Goal: Information Seeking & Learning: Learn about a topic

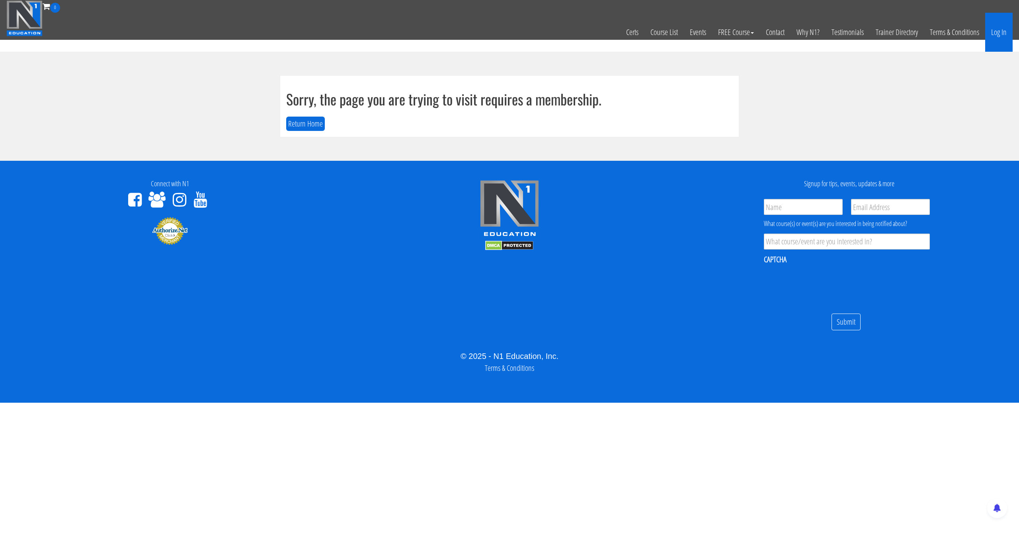
click at [995, 45] on link "Log In" at bounding box center [999, 32] width 27 height 39
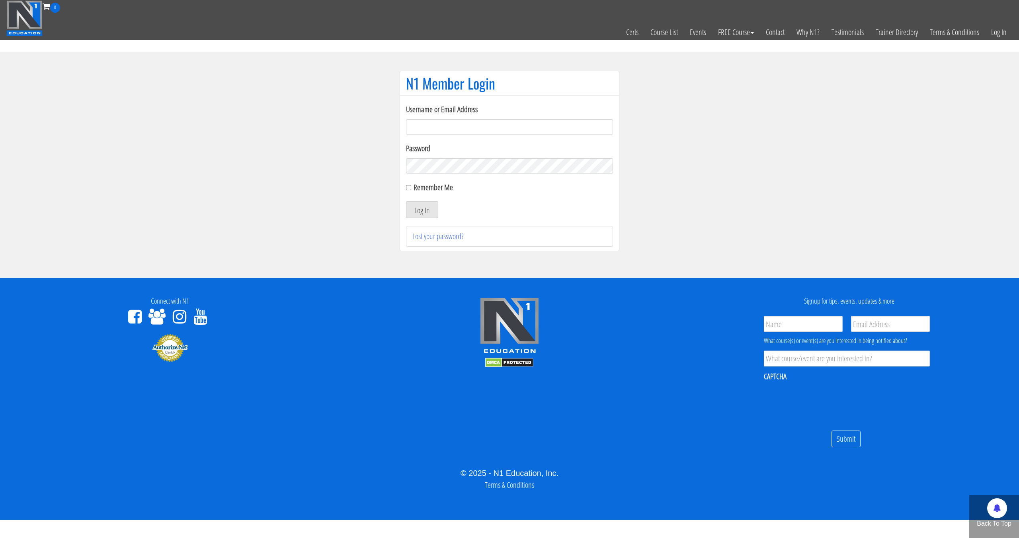
type input "[EMAIL_ADDRESS][DOMAIN_NAME]"
click at [406, 201] on button "Log In" at bounding box center [422, 209] width 32 height 17
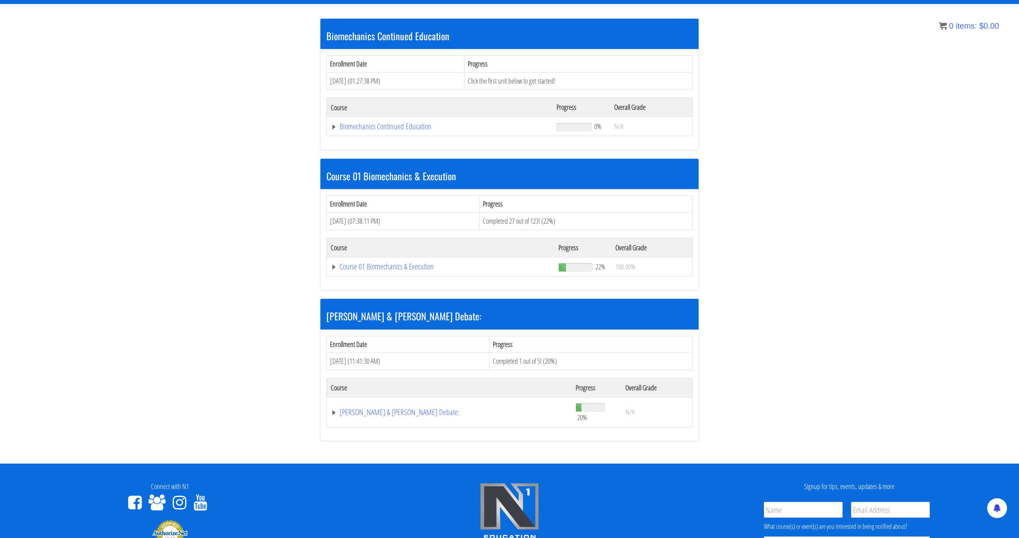
scroll to position [138, 0]
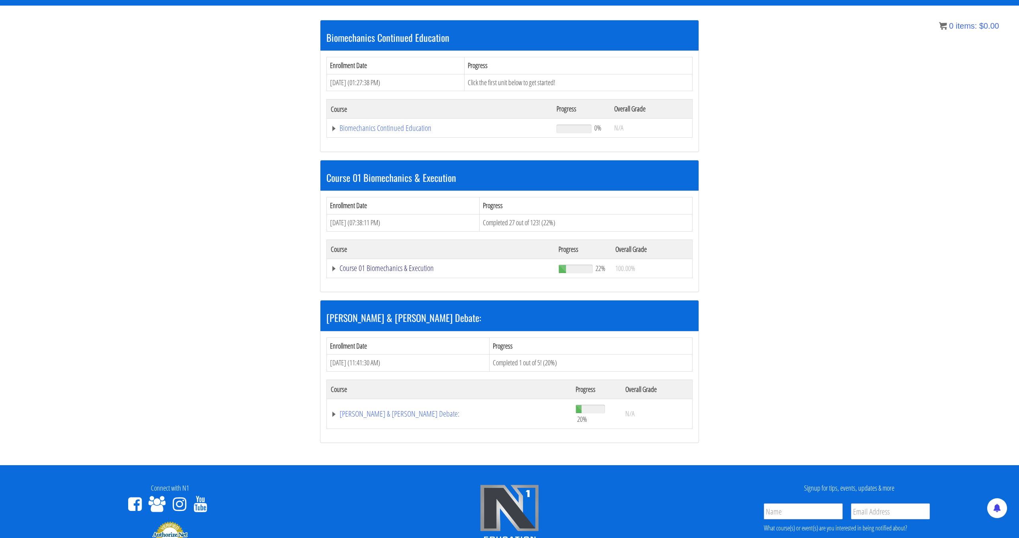
click at [391, 268] on link "Course 01 Biomechanics & Execution" at bounding box center [441, 268] width 220 height 8
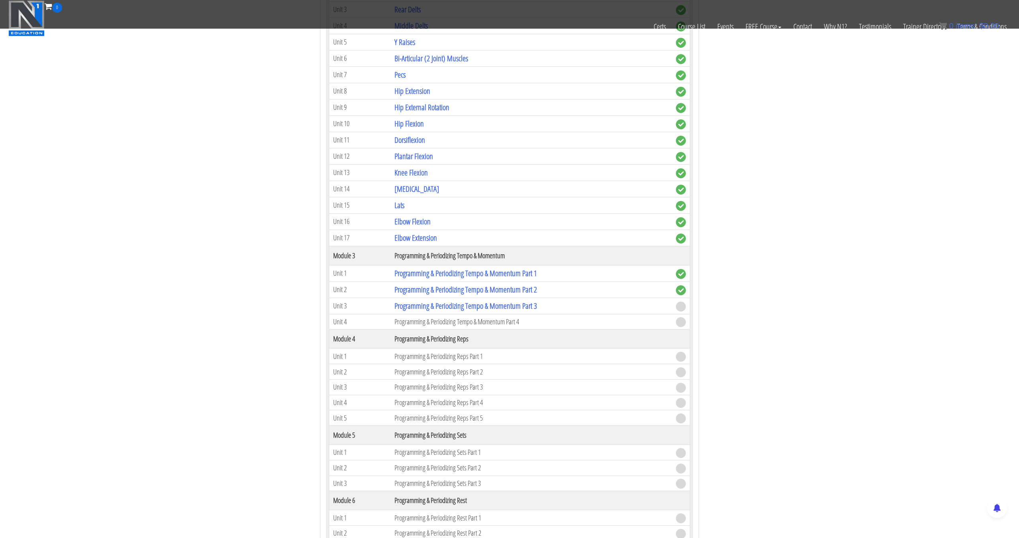
scroll to position [597, 0]
click at [502, 303] on link "Programming & Periodizing Tempo & Momentum Part 3" at bounding box center [466, 304] width 143 height 11
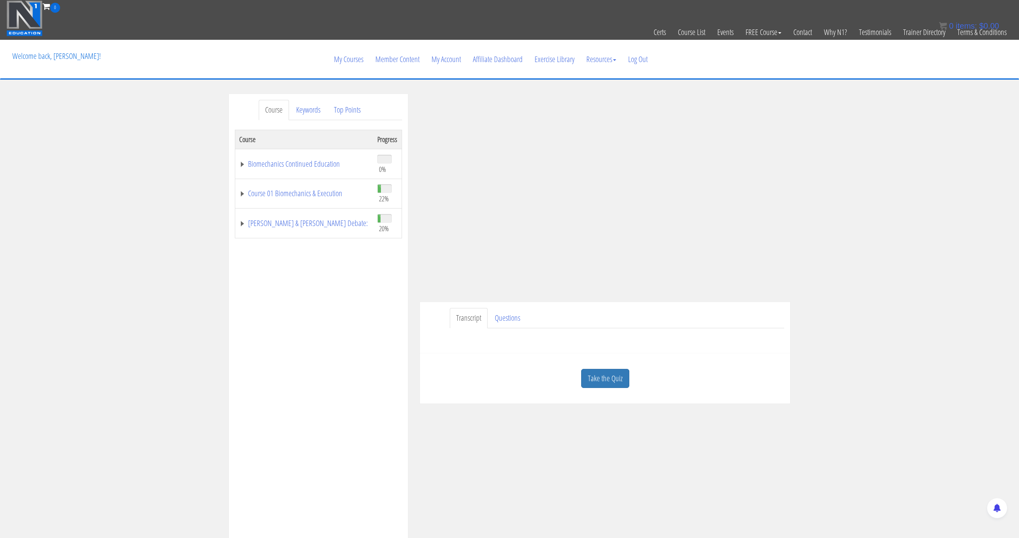
click at [831, 95] on div "Course Keywords Top Points Course Progress Biomechanics Continued Education 0% …" at bounding box center [509, 319] width 1019 height 450
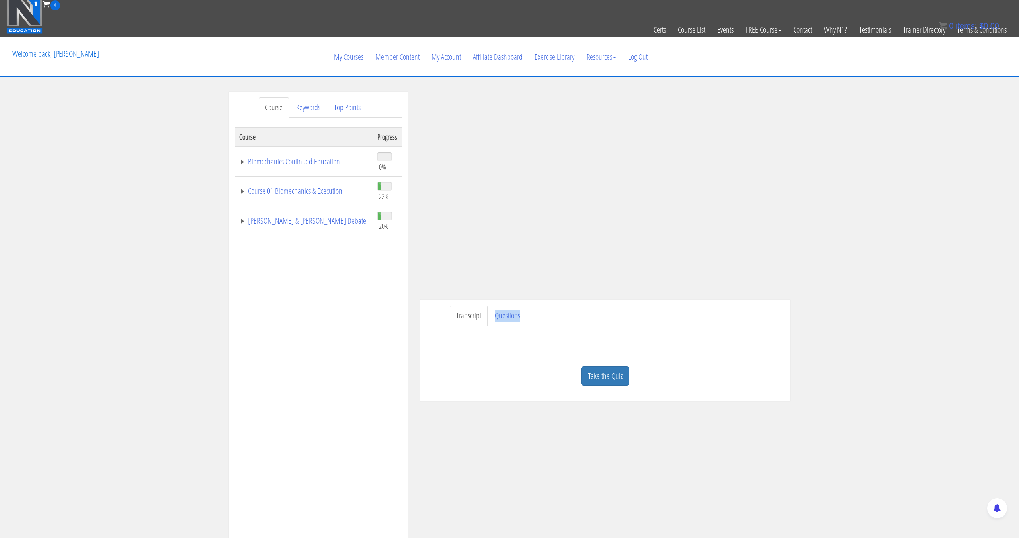
click at [628, 334] on div "Transcript Questions Have a question on this unit? Please submit it here: Name …" at bounding box center [605, 325] width 370 height 51
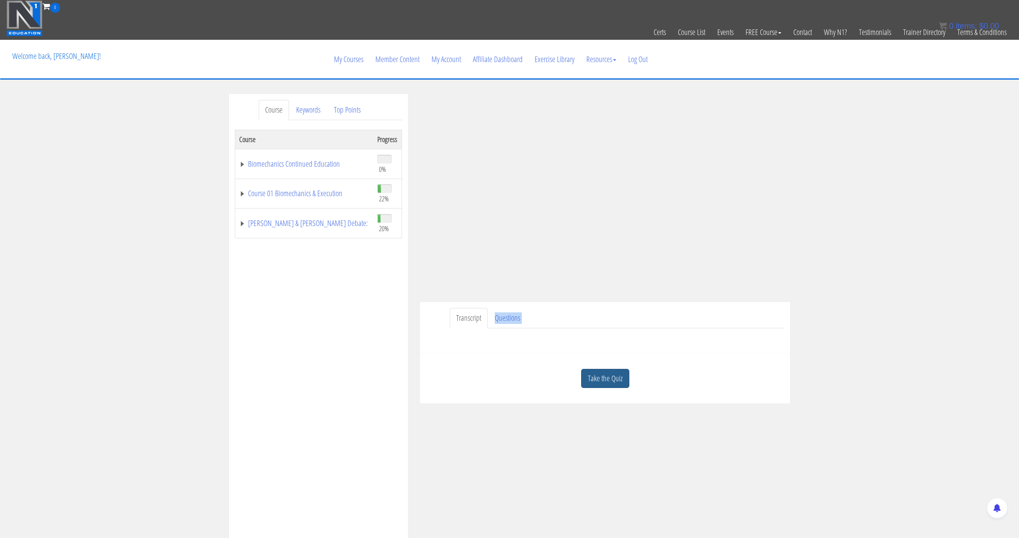
click at [604, 373] on link "Take the Quiz" at bounding box center [605, 379] width 48 height 20
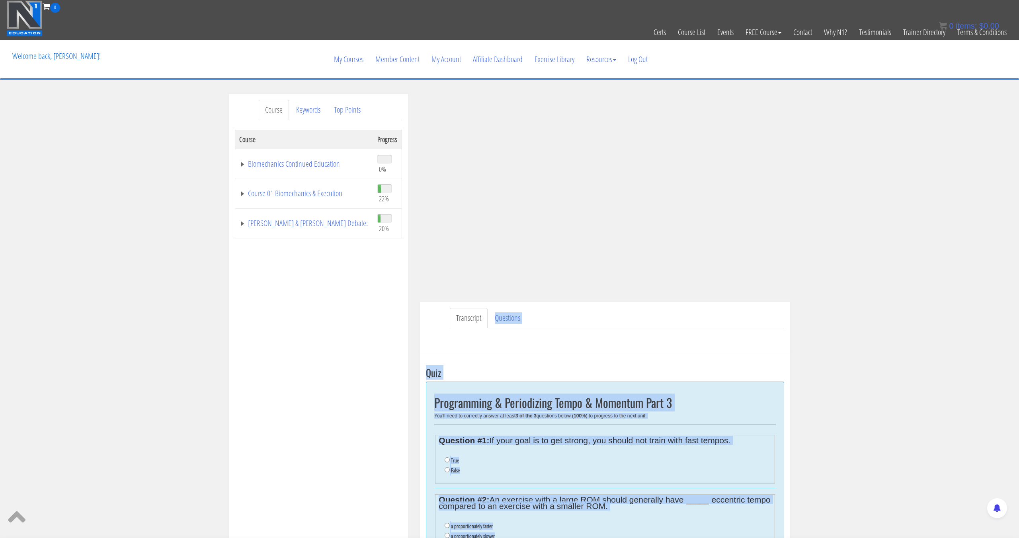
click at [619, 361] on div "Take the Quiz Quiz Programming & Periodizing Tempo & Momentum Part 3 You'll nee…" at bounding box center [605, 531] width 370 height 354
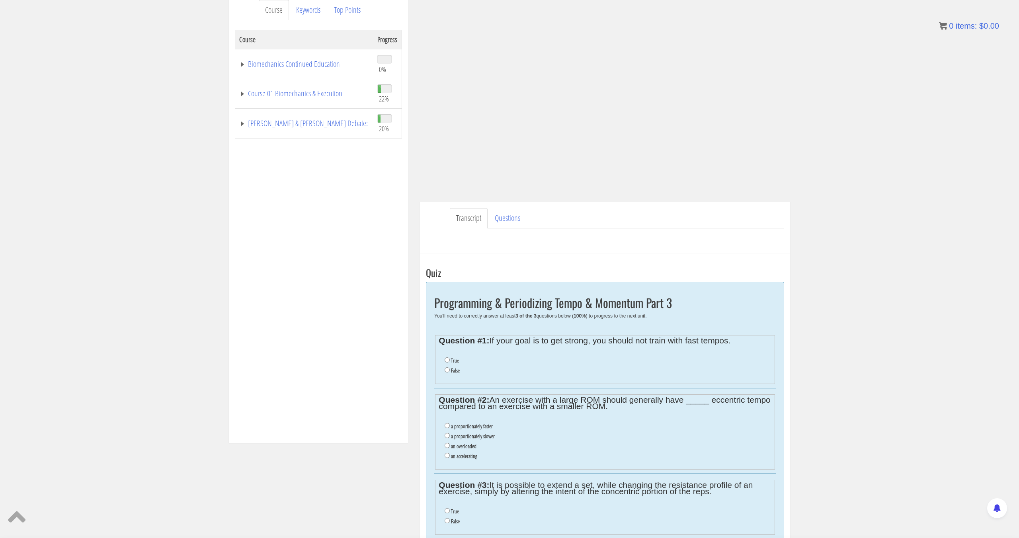
scroll to position [131, 0]
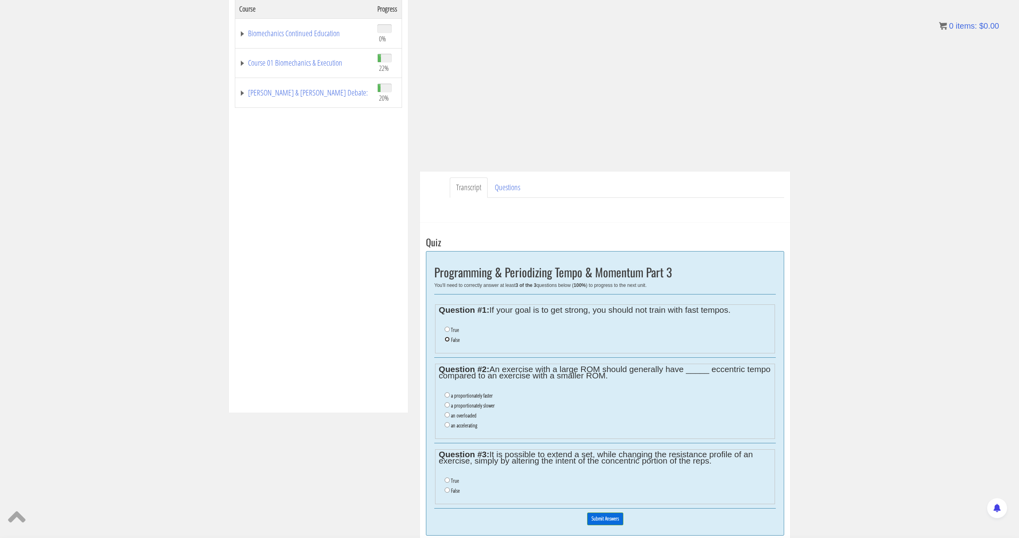
click at [445, 338] on input "False" at bounding box center [447, 339] width 5 height 5
radio input "true"
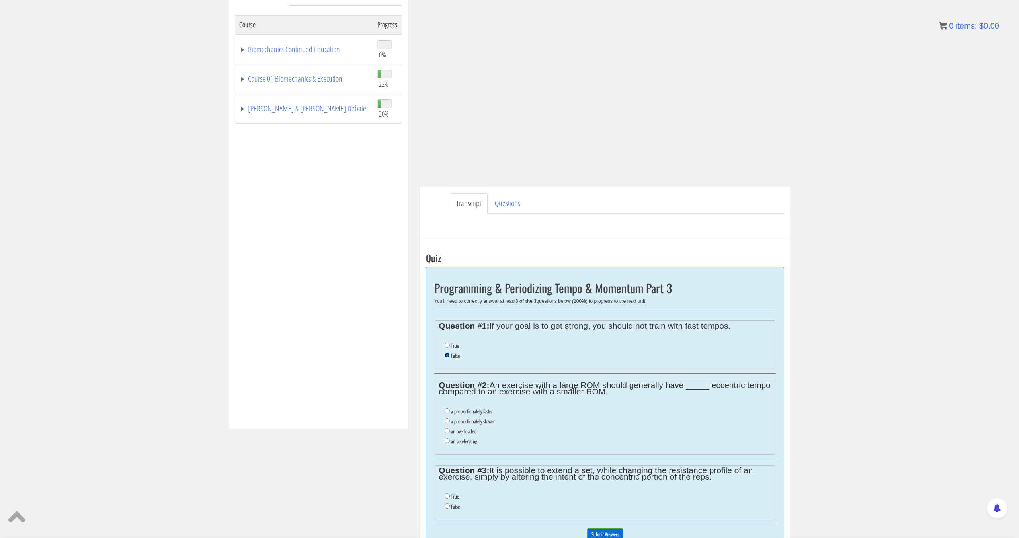
scroll to position [106, 0]
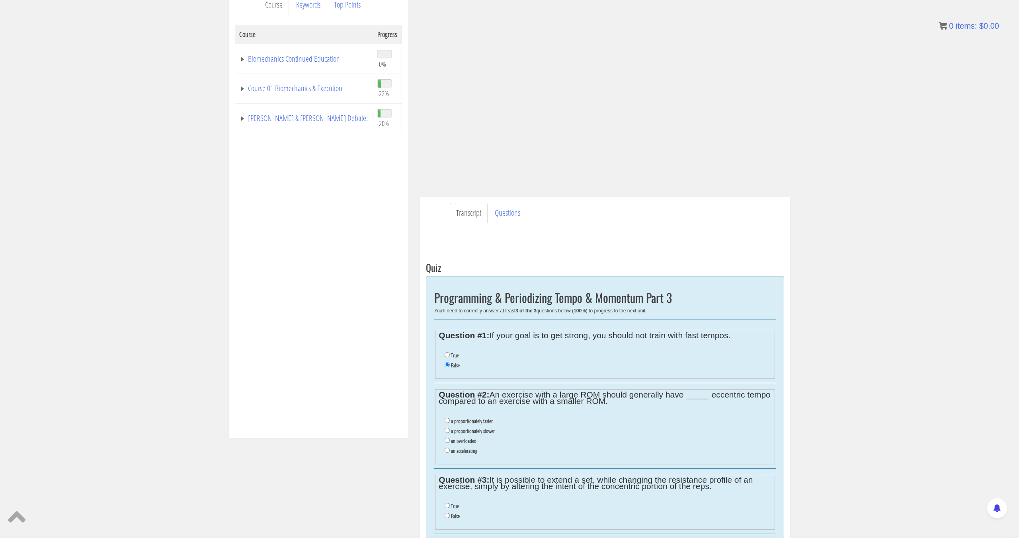
click at [482, 430] on label "a proportionately slower" at bounding box center [473, 431] width 44 height 6
click at [450, 430] on input "a proportionately slower" at bounding box center [447, 430] width 5 height 5
radio input "true"
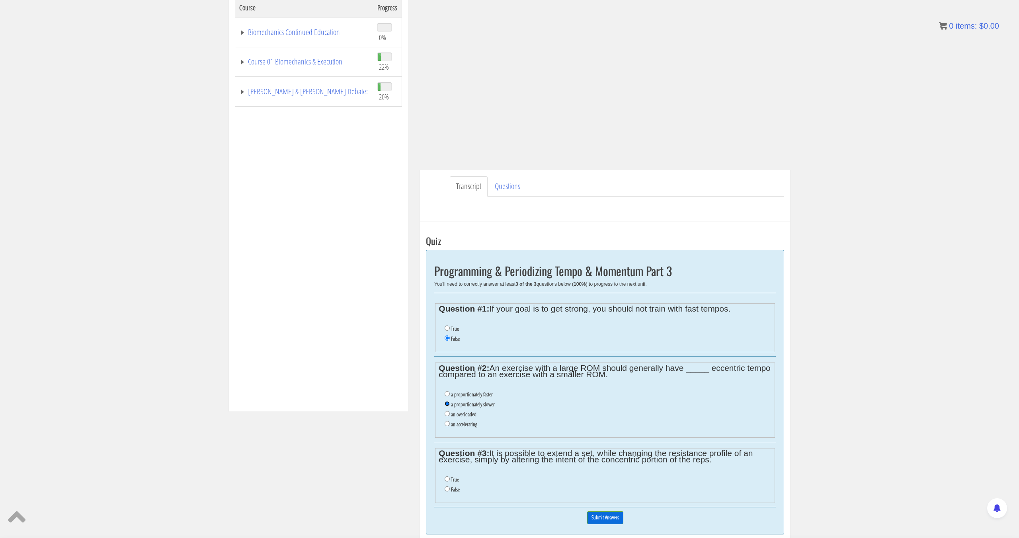
scroll to position [136, 0]
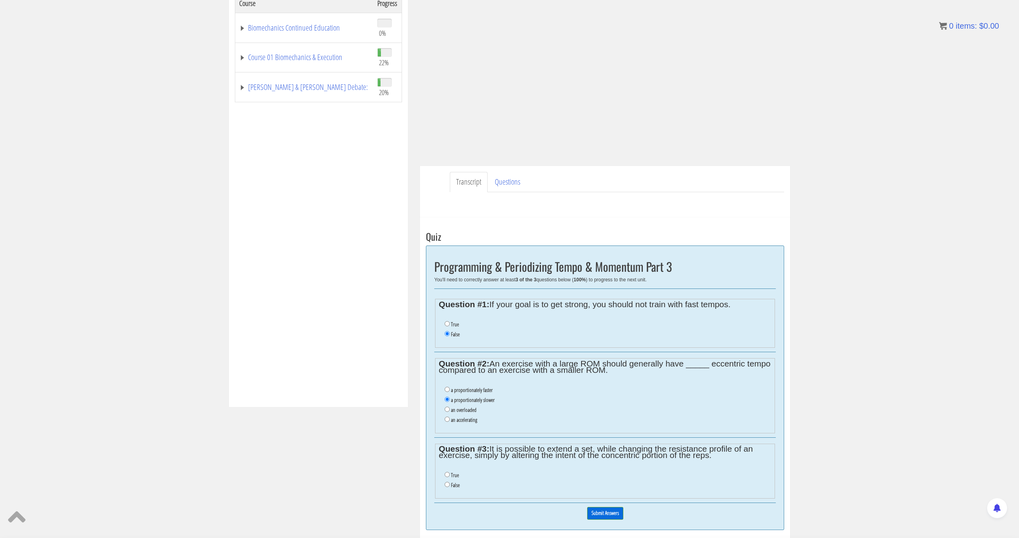
click at [451, 475] on li "True" at bounding box center [608, 476] width 327 height 10
click at [449, 477] on input "True" at bounding box center [447, 474] width 5 height 5
radio input "true"
click at [600, 518] on input "Submit Answers" at bounding box center [605, 513] width 36 height 12
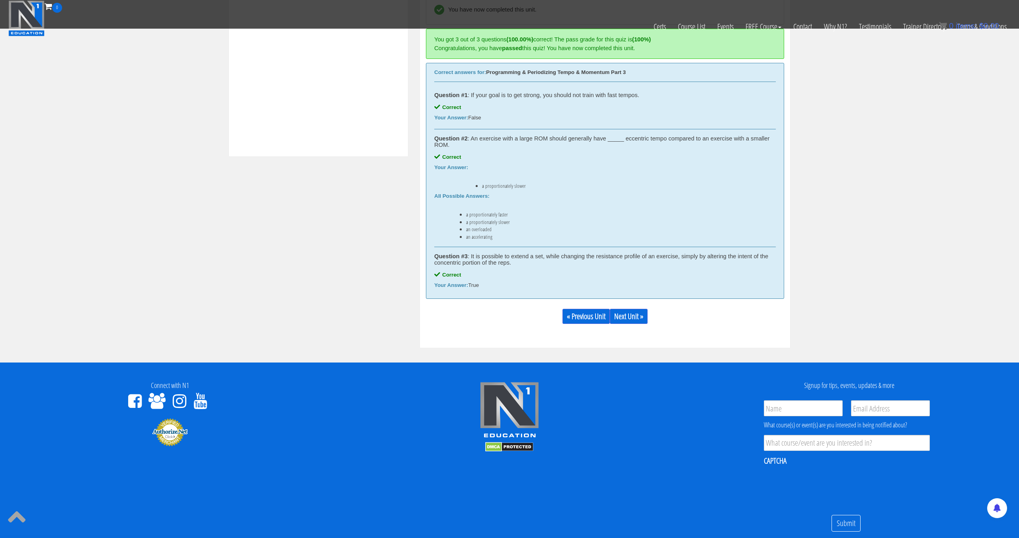
scroll to position [345, 0]
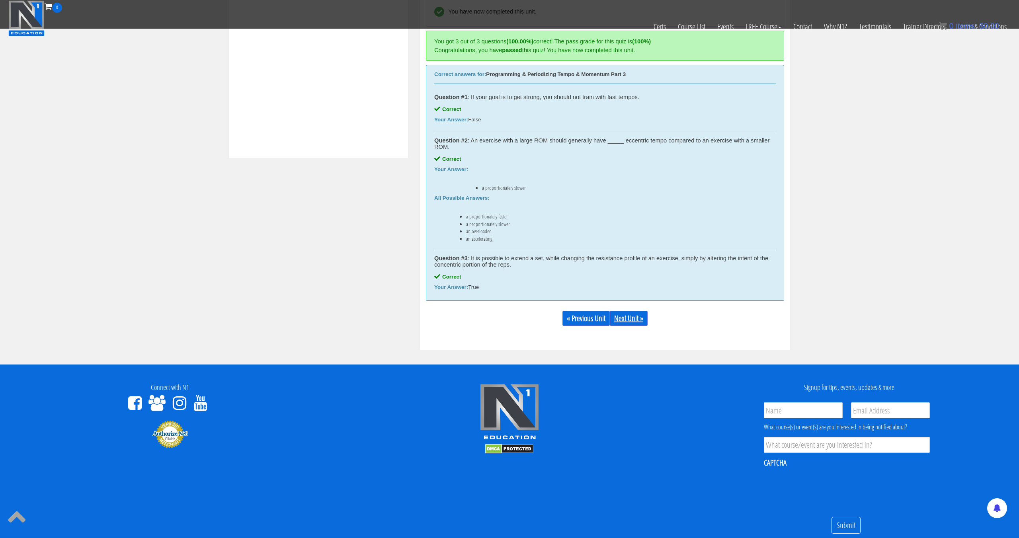
click at [634, 323] on link "Next Unit »" at bounding box center [629, 318] width 38 height 15
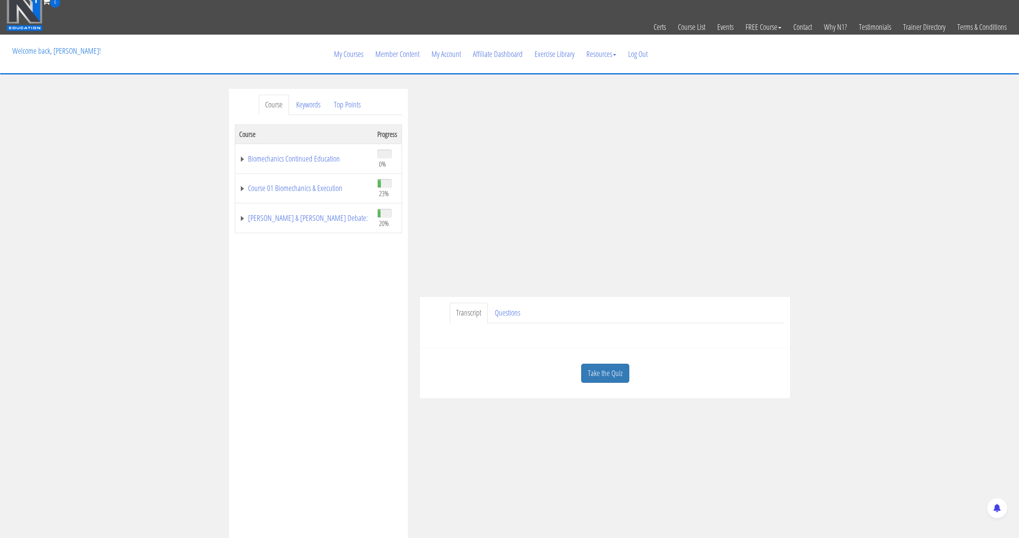
scroll to position [6, 0]
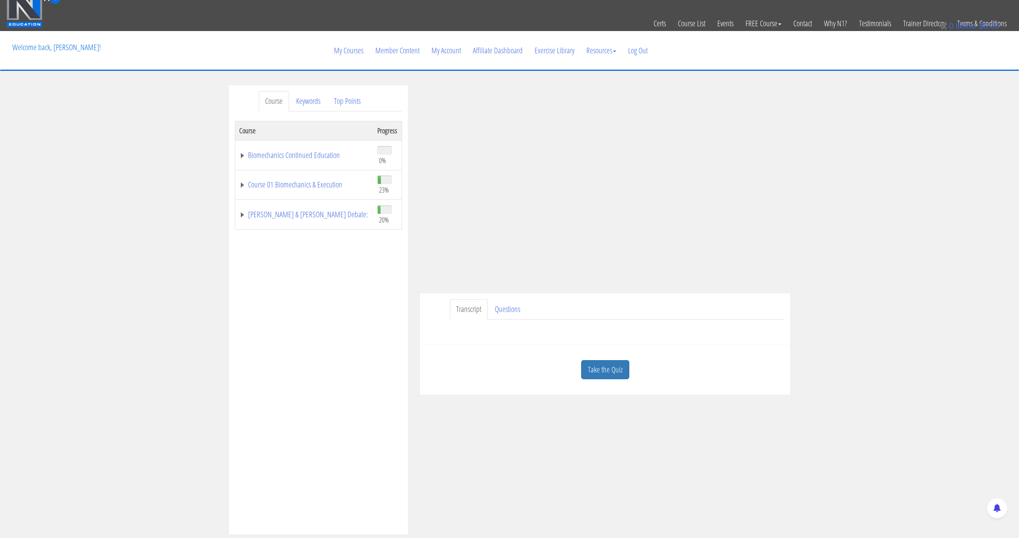
click at [790, 287] on div "Andrew Pineda pinedaa24@gmail.com 2025-08-31 2601:640:8a81:95c0:4df6:8c35:e176:…" at bounding box center [605, 240] width 382 height 310
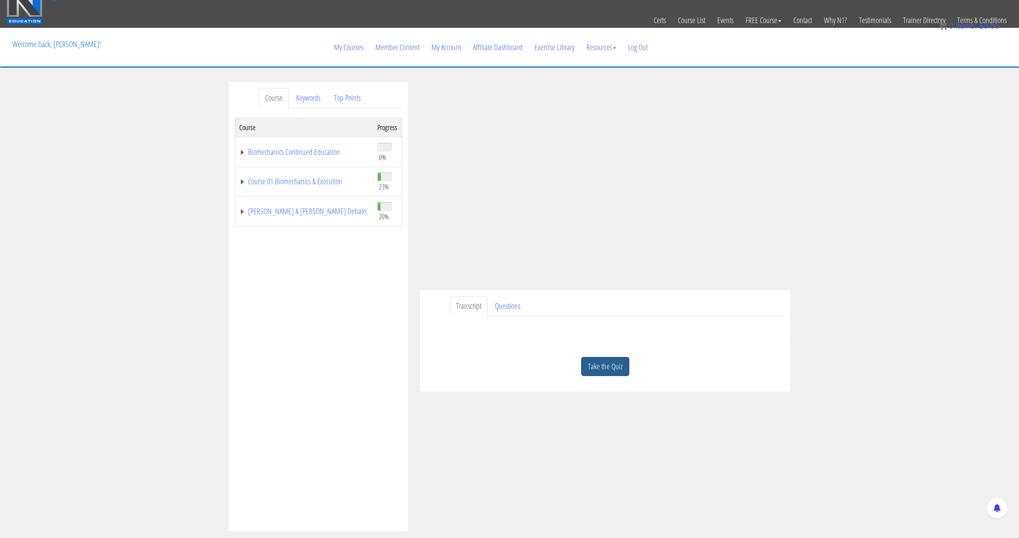
click at [618, 369] on link "Take the Quiz" at bounding box center [605, 367] width 48 height 20
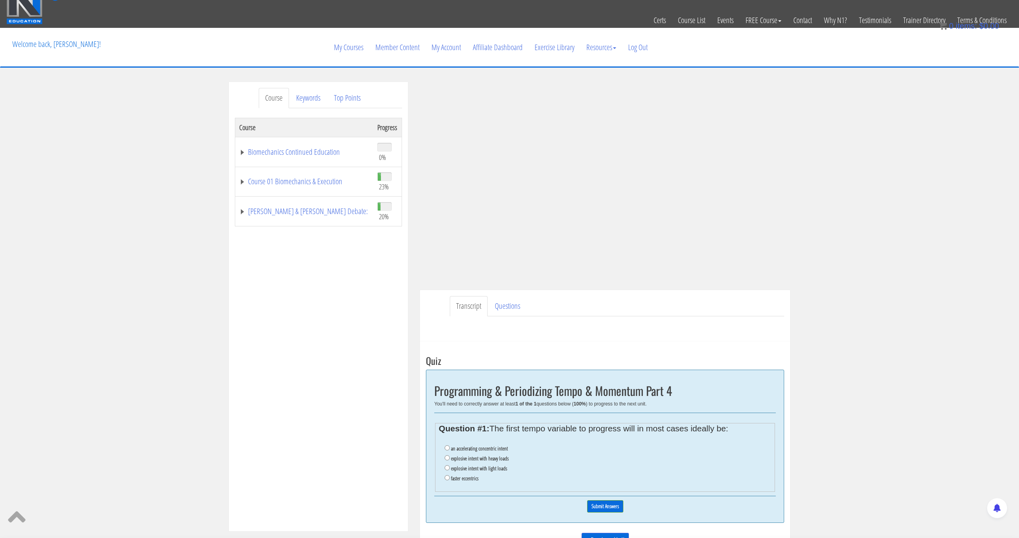
scroll to position [82, 0]
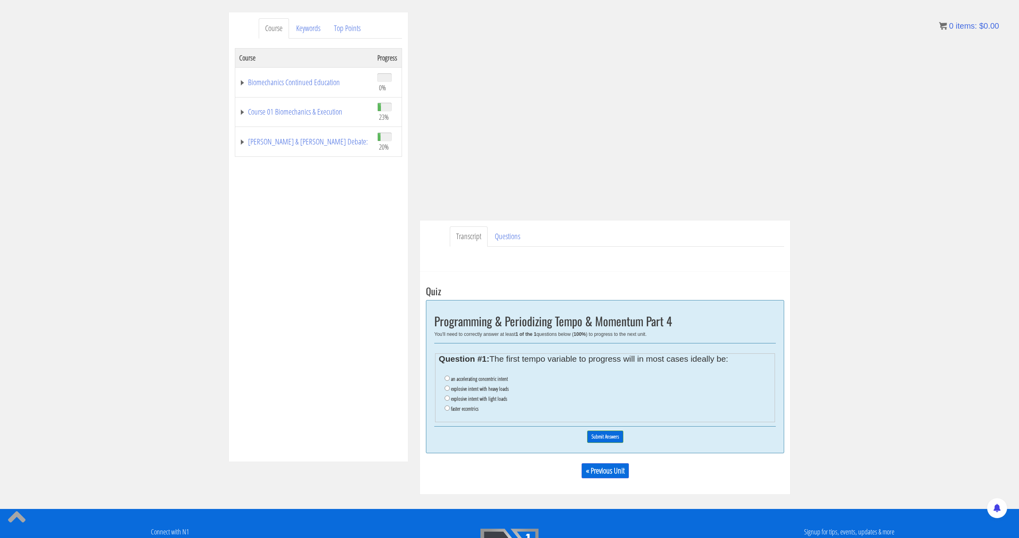
click at [482, 382] on label "an accelerating concentric intent" at bounding box center [479, 379] width 57 height 6
click at [450, 381] on input "an accelerating concentric intent" at bounding box center [447, 378] width 5 height 5
radio input "true"
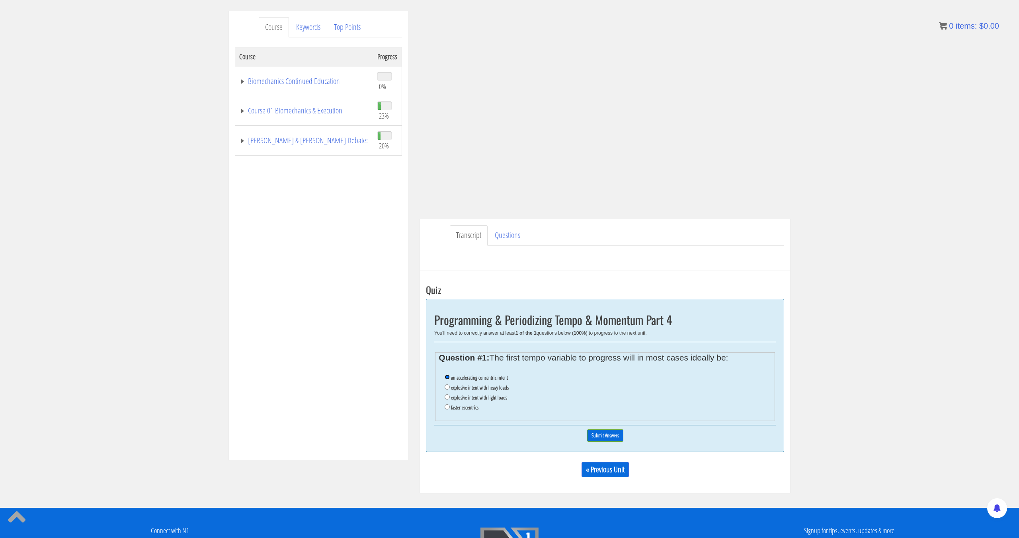
scroll to position [85, 0]
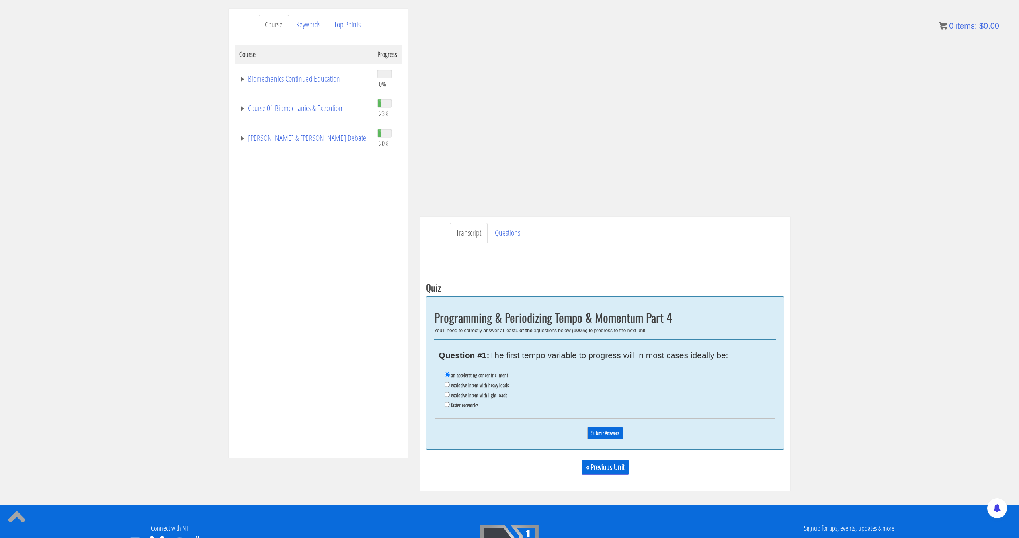
click at [600, 430] on input "Submit Answers" at bounding box center [605, 433] width 36 height 12
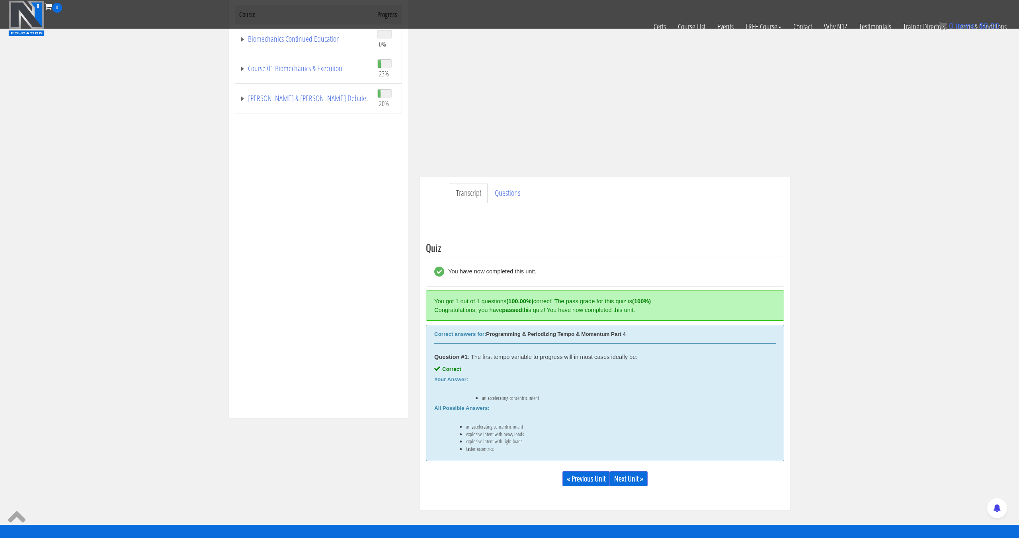
scroll to position [314, 0]
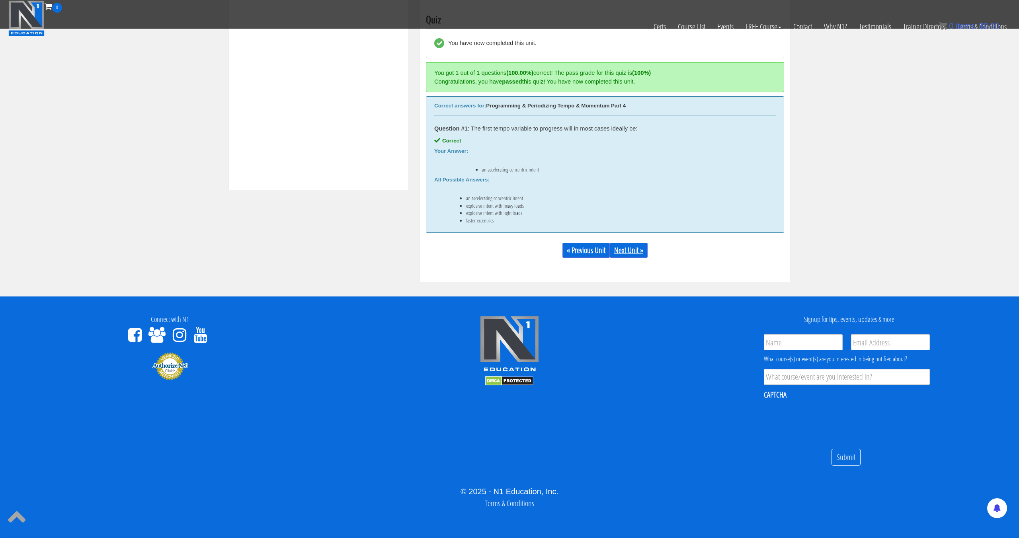
click at [630, 257] on link "Next Unit »" at bounding box center [629, 250] width 38 height 15
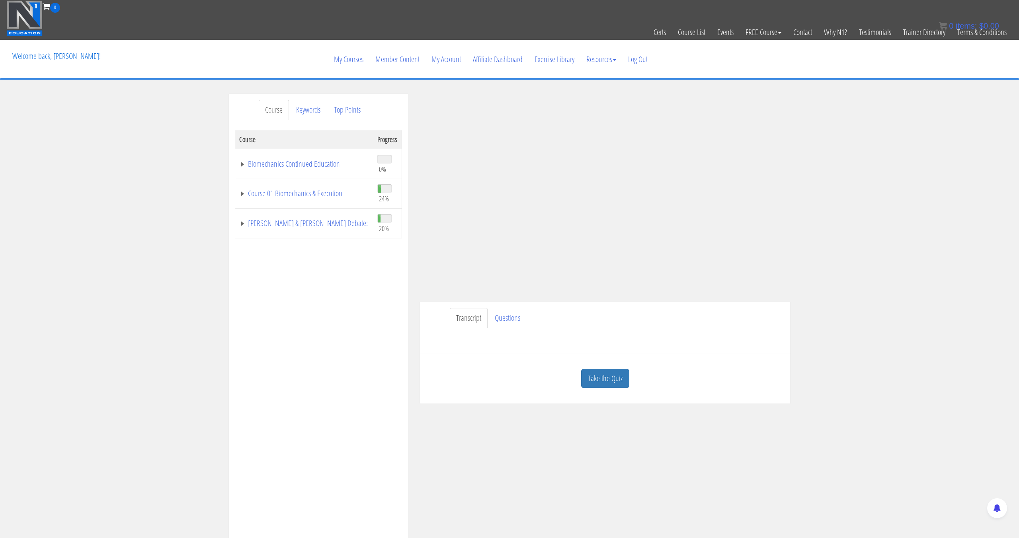
click at [602, 387] on link "Take the Quiz" at bounding box center [605, 379] width 48 height 20
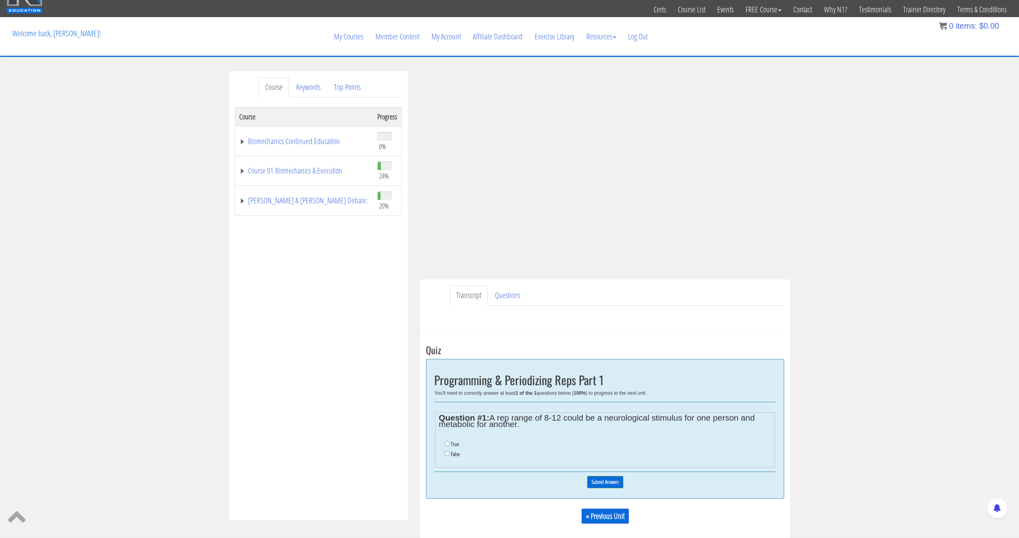
scroll to position [27, 0]
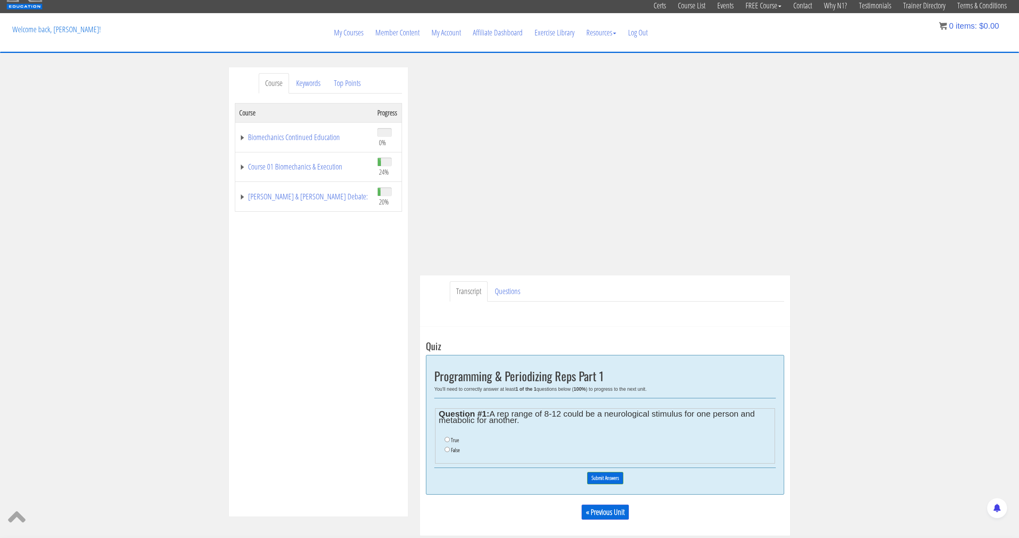
click at [451, 442] on label "True" at bounding box center [455, 440] width 8 height 6
click at [450, 442] on input "True" at bounding box center [447, 439] width 5 height 5
radio input "true"
click at [605, 480] on input "Submit Answers" at bounding box center [605, 478] width 36 height 12
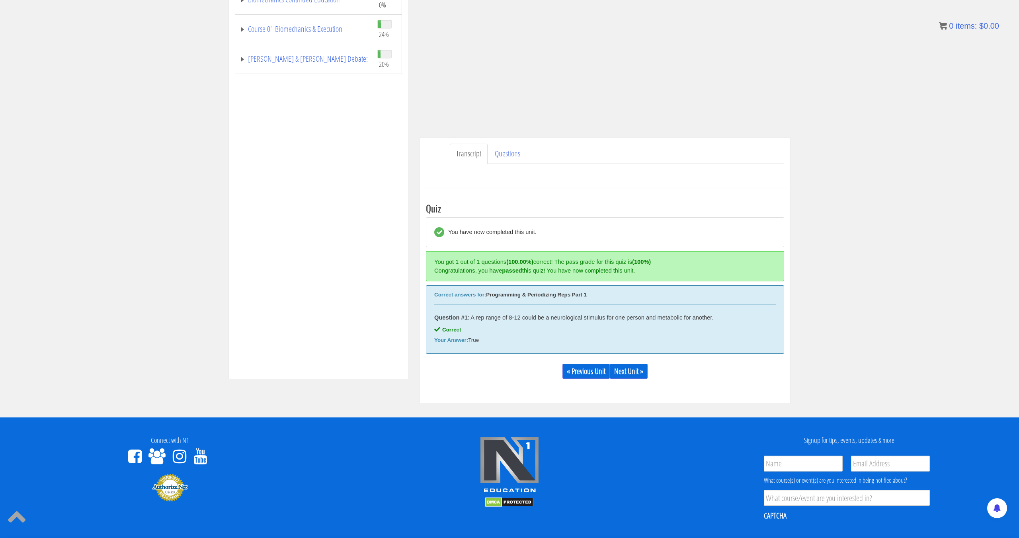
scroll to position [246, 0]
